Goal: Navigation & Orientation: Find specific page/section

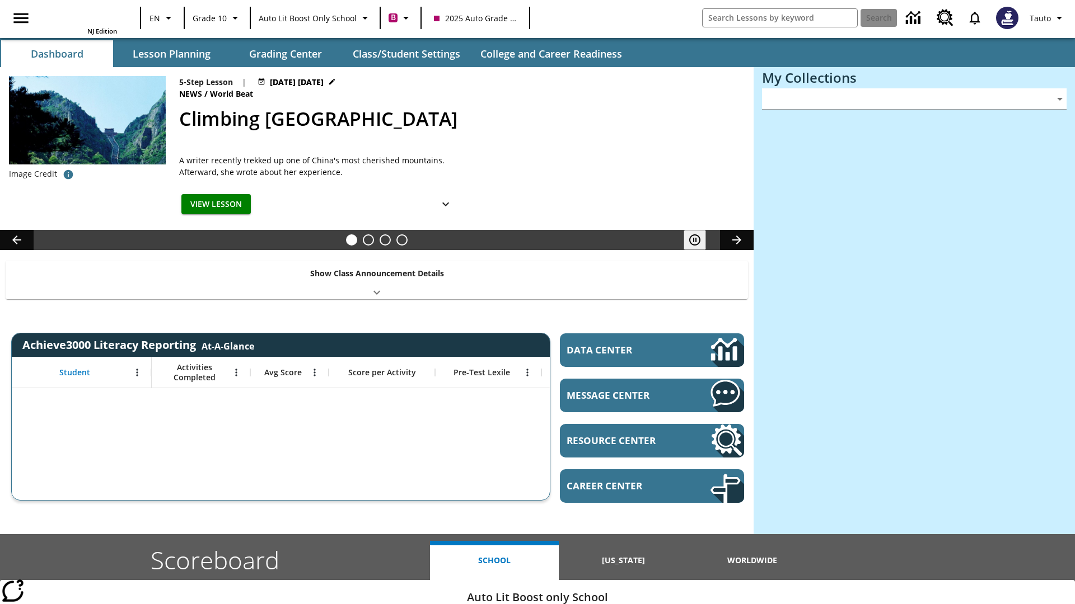
type input "-1"
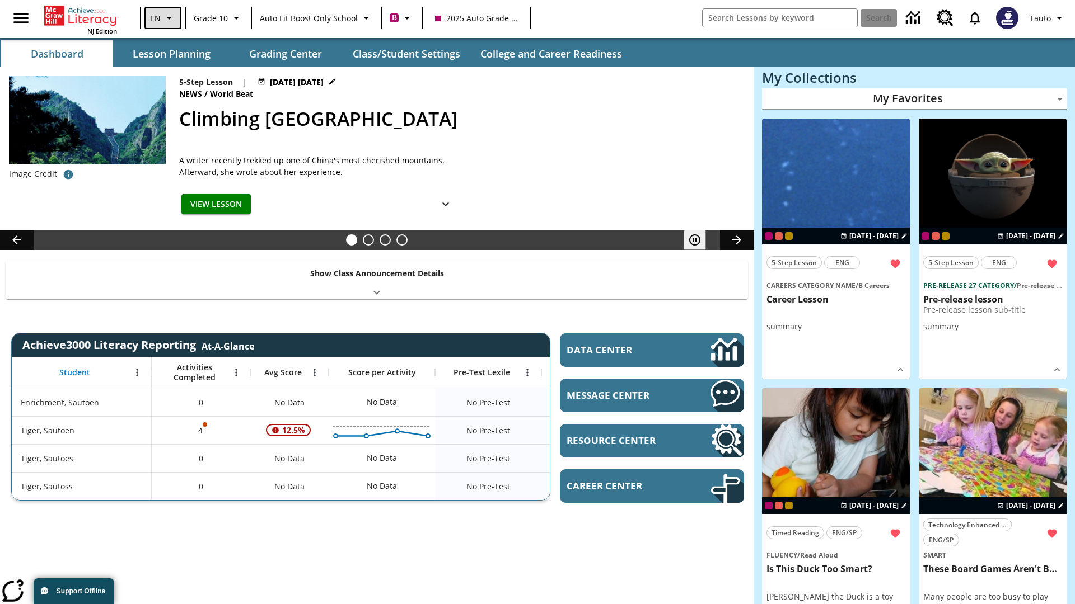
click at [162, 18] on icon "Language: EN, Select a language" at bounding box center [168, 17] width 13 height 13
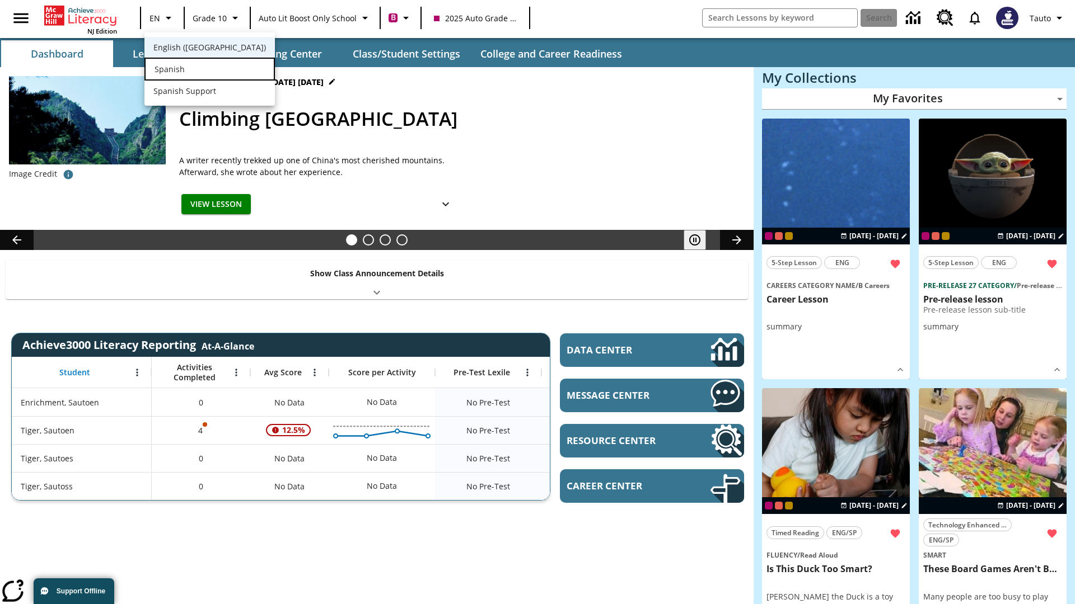
click at [186, 70] on div "Spanish" at bounding box center [209, 69] width 130 height 23
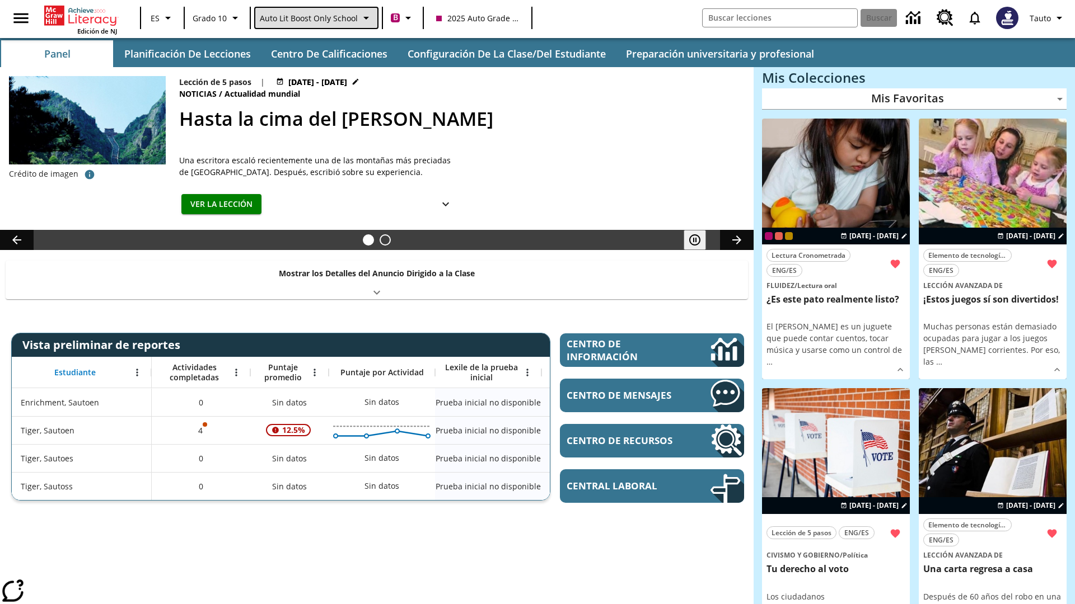
click at [315, 18] on span "Auto Lit Boost only School" at bounding box center [309, 18] width 98 height 12
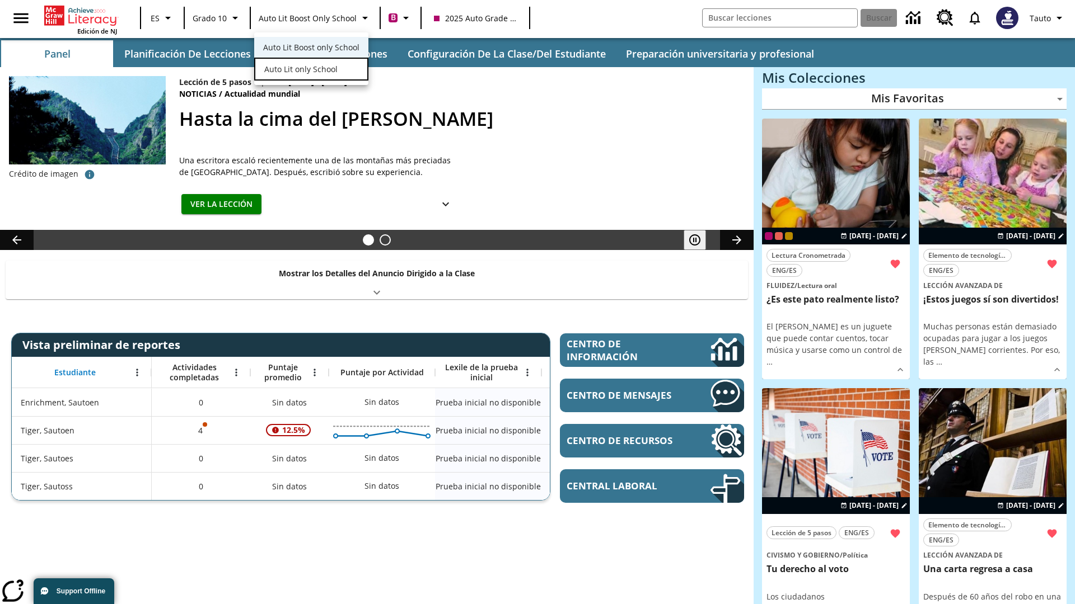
click at [299, 70] on span "Auto Lit only School" at bounding box center [300, 69] width 73 height 12
